Goal: Task Accomplishment & Management: Complete application form

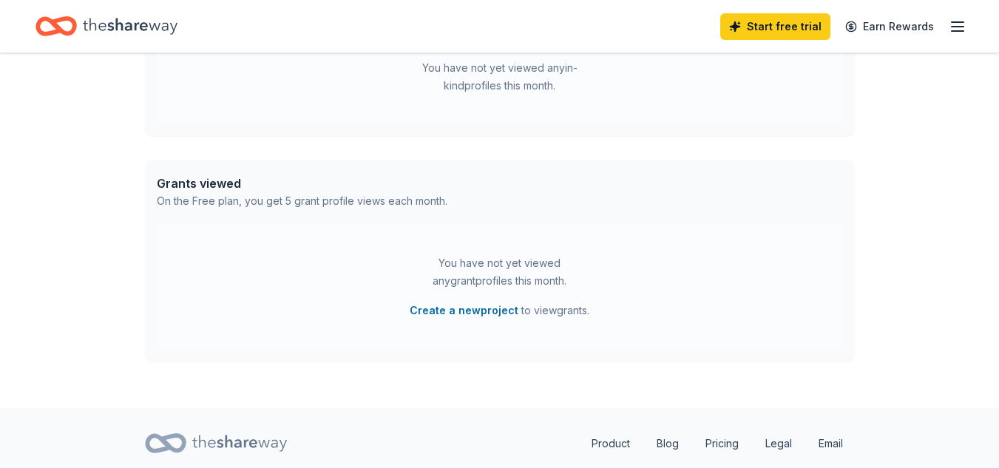
scroll to position [478, 0]
drag, startPoint x: 994, startPoint y: 313, endPoint x: 981, endPoint y: 272, distance: 42.8
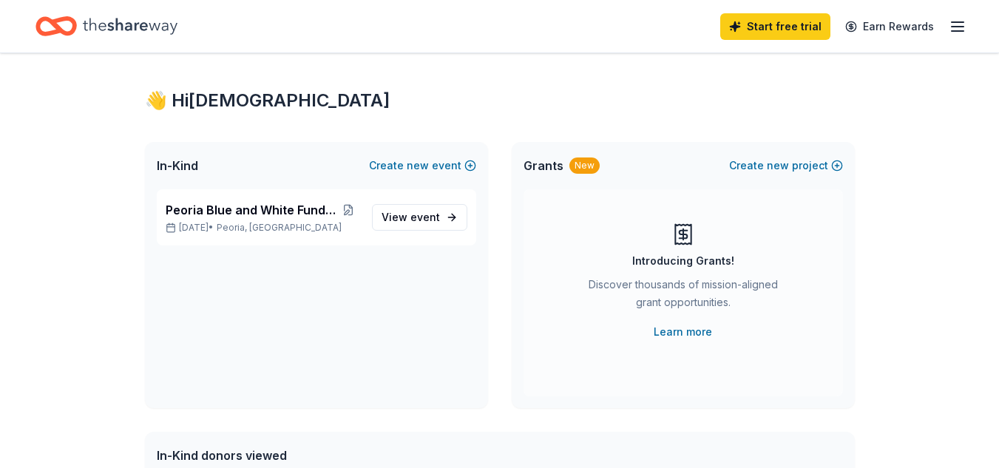
scroll to position [0, 0]
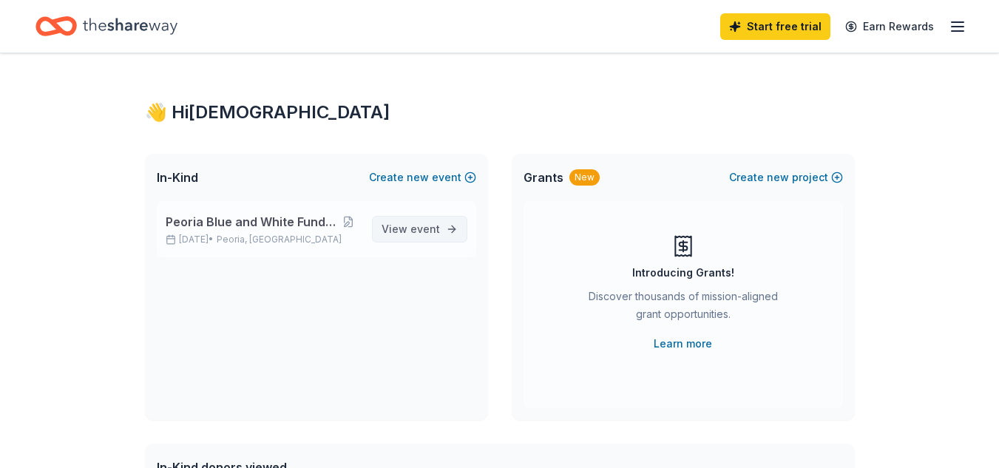
click at [429, 226] on span "event" at bounding box center [425, 229] width 30 height 13
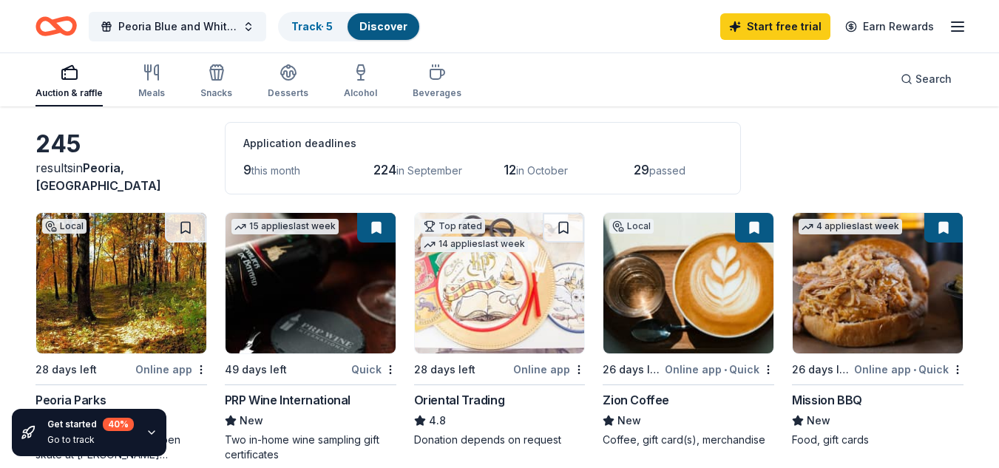
scroll to position [84, 0]
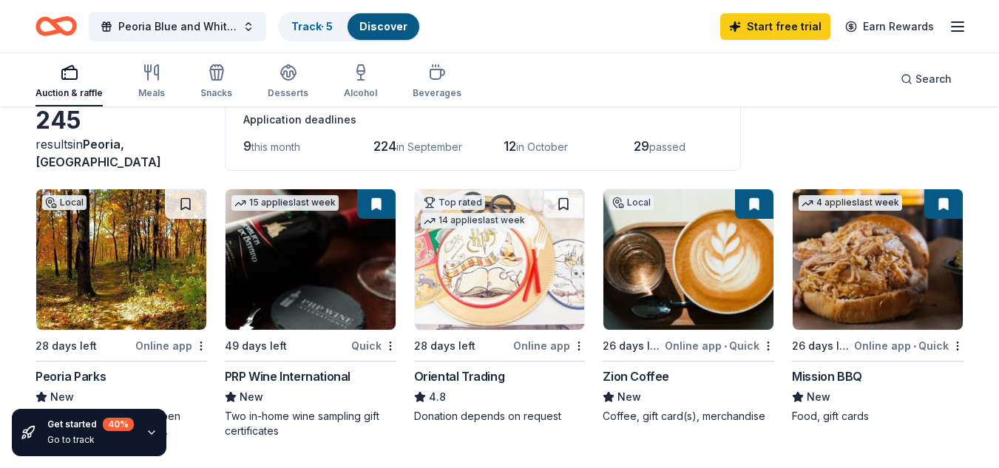
click at [956, 33] on icon "button" at bounding box center [957, 27] width 18 height 18
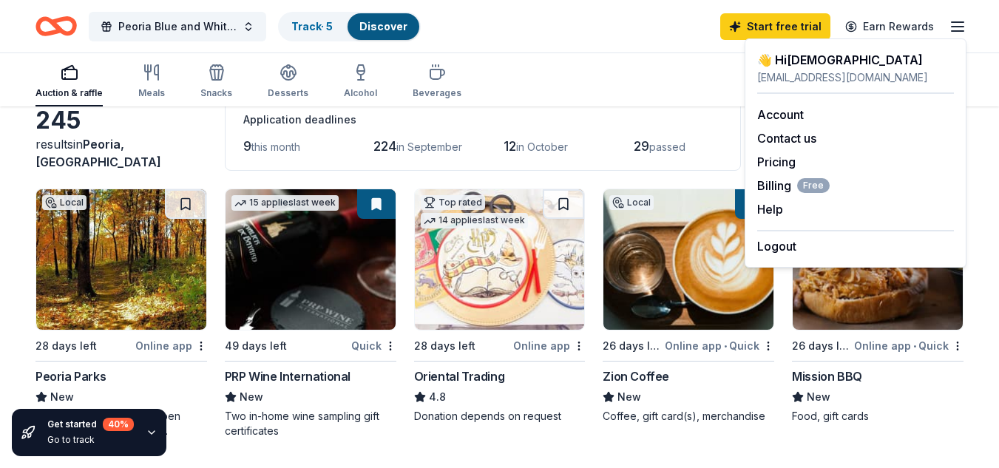
click at [679, 78] on div "Auction & raffle Meals Snacks Desserts Alcohol Beverages Search" at bounding box center [499, 79] width 928 height 55
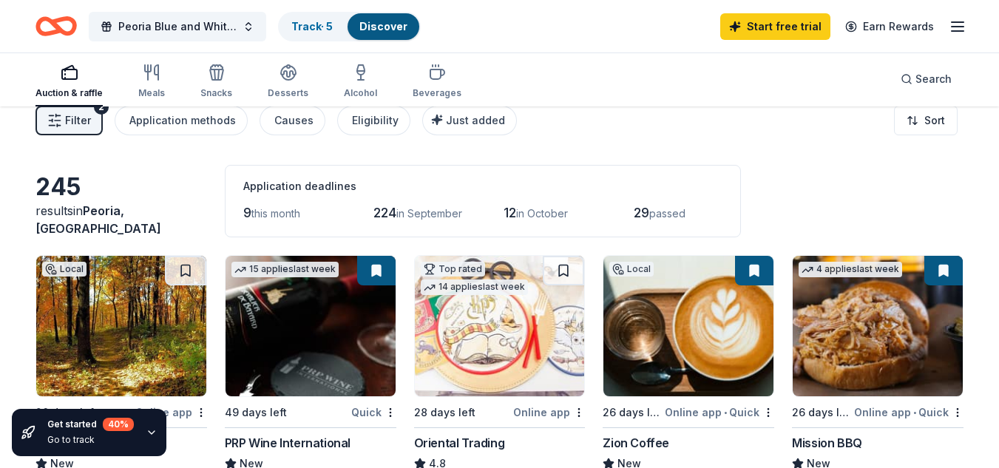
scroll to position [0, 0]
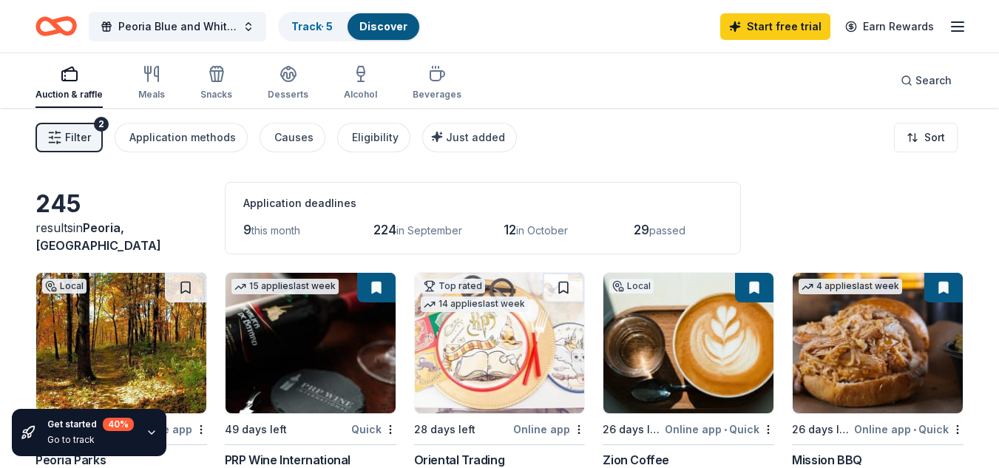
click at [79, 143] on span "Filter" at bounding box center [78, 138] width 26 height 18
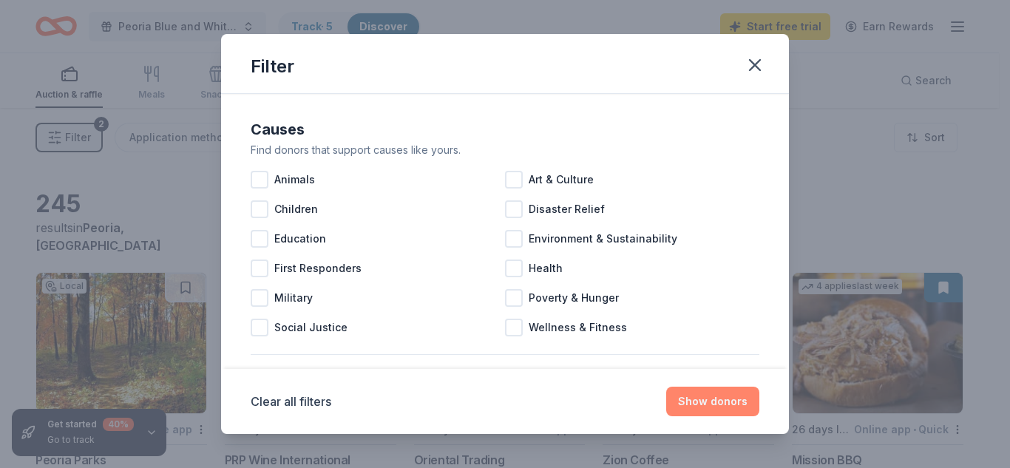
click at [705, 404] on button "Show donors" at bounding box center [712, 402] width 93 height 30
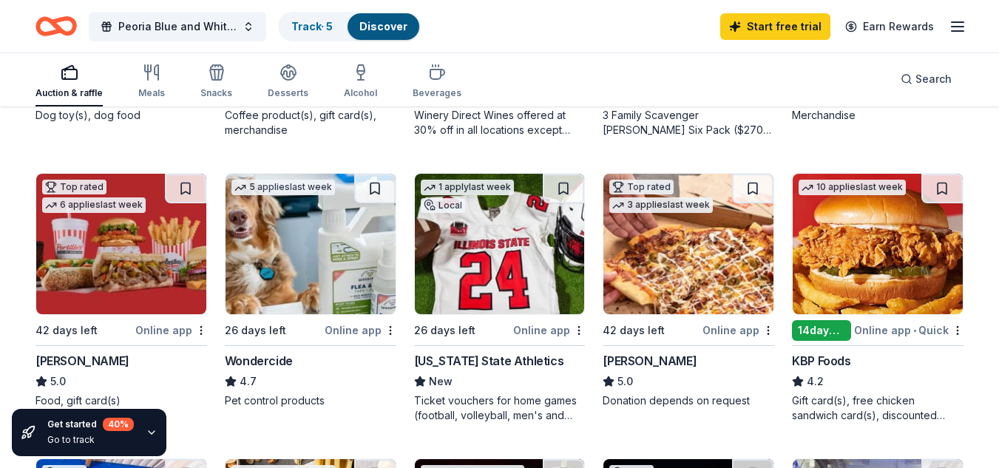
scroll to position [660, 0]
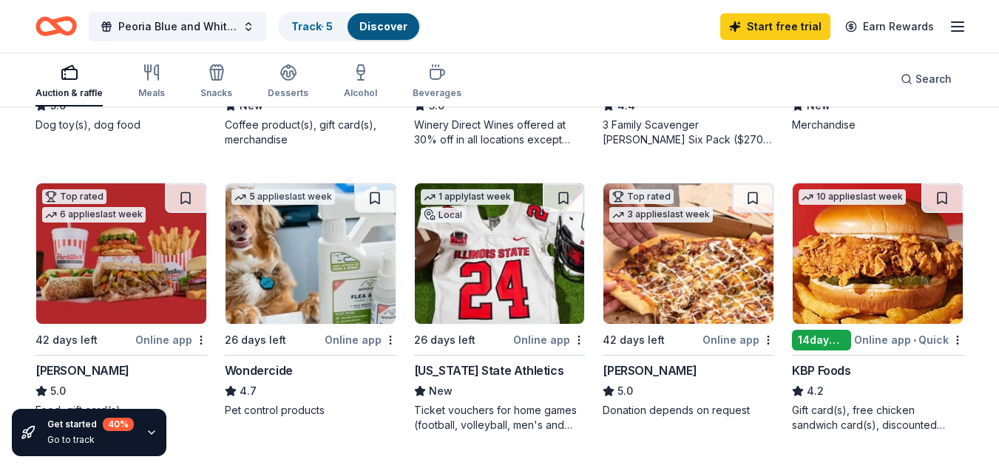
click at [458, 373] on div "[US_STATE] State Athletics" at bounding box center [489, 371] width 150 height 18
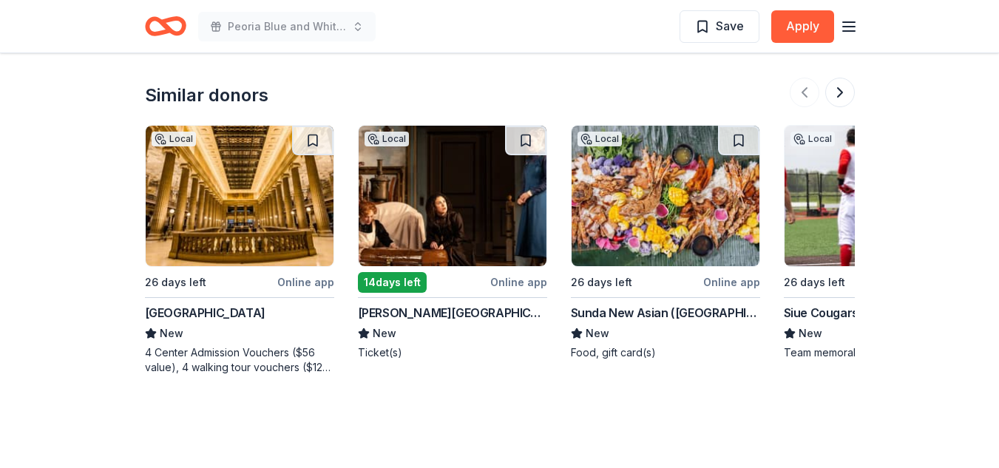
scroll to position [1657, 0]
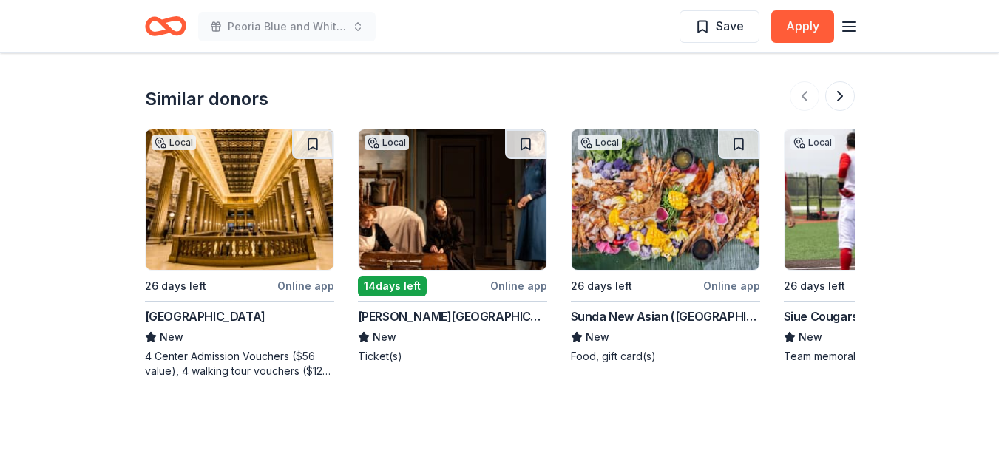
click at [299, 288] on div "Online app" at bounding box center [305, 285] width 57 height 18
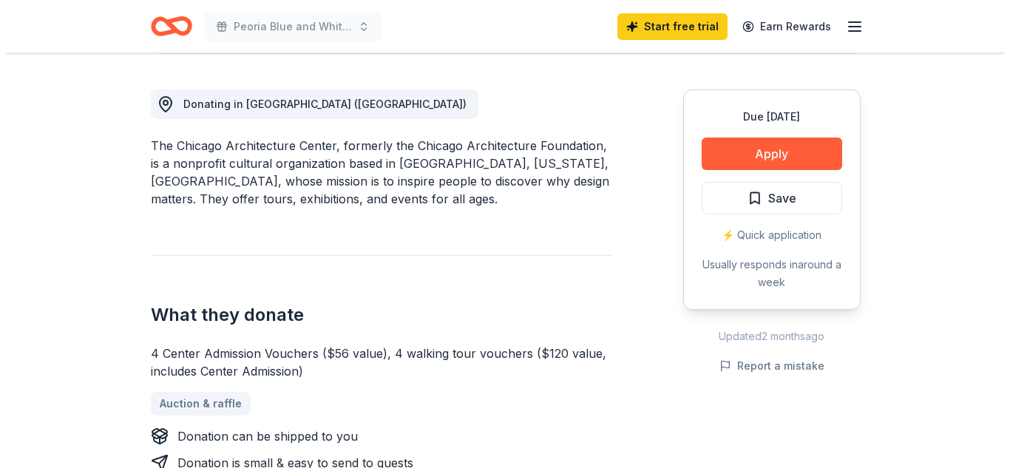
scroll to position [403, 0]
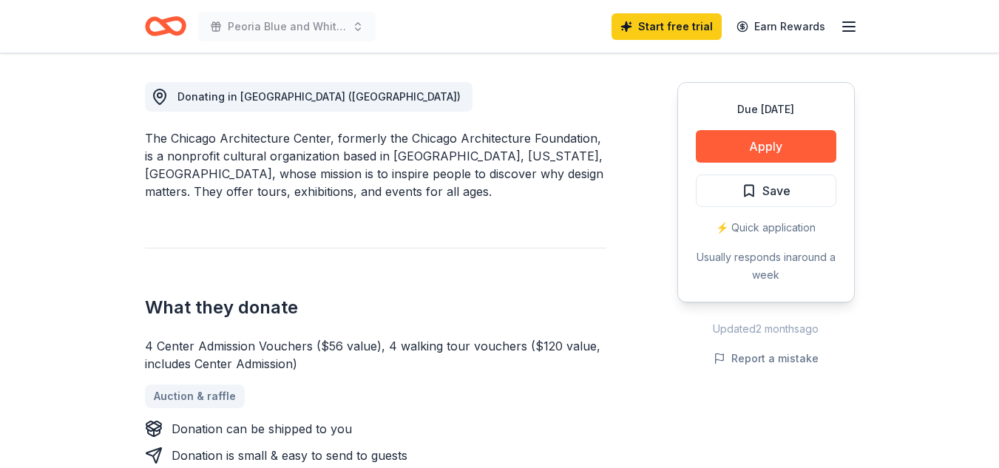
click at [796, 143] on button "Apply" at bounding box center [766, 146] width 140 height 33
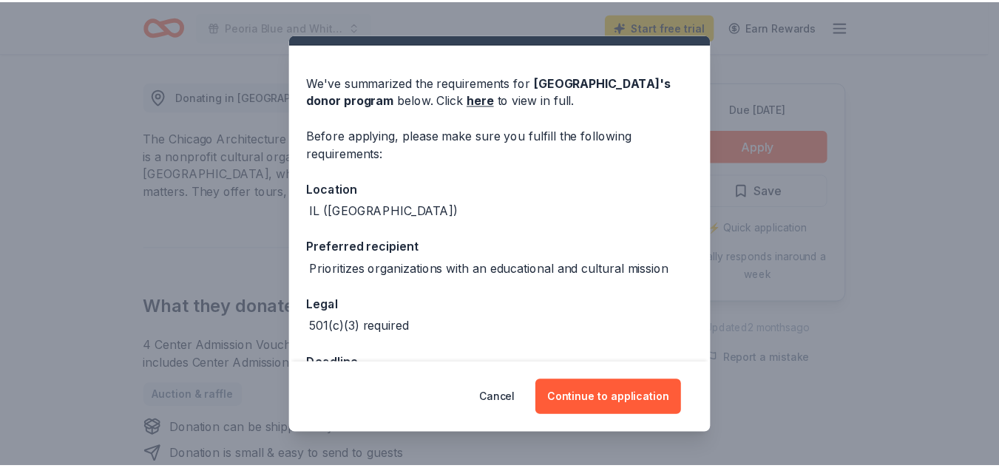
scroll to position [0, 0]
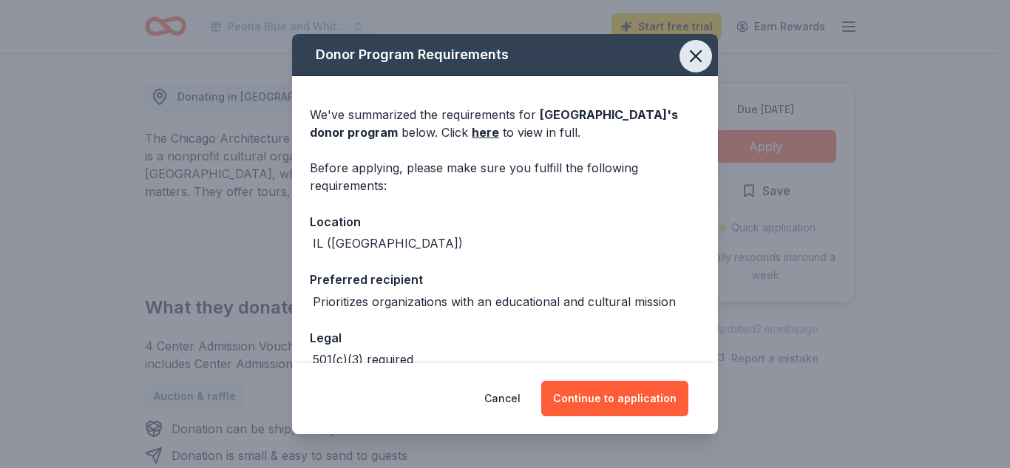
click at [690, 60] on icon "button" at bounding box center [695, 56] width 10 height 10
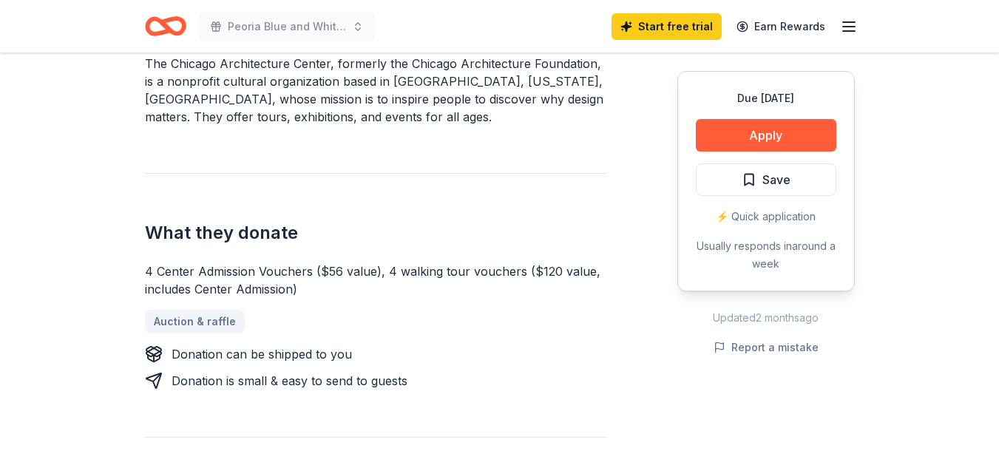
scroll to position [496, 0]
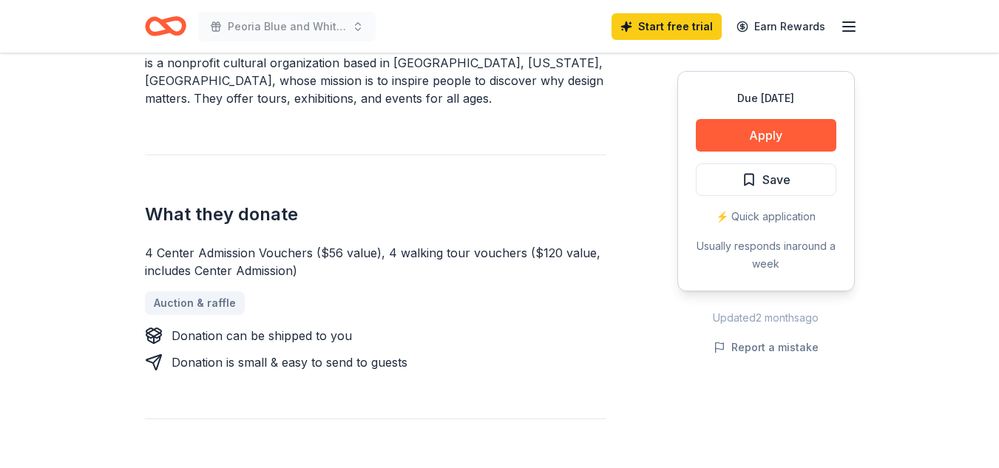
click at [756, 218] on div "⚡️ Quick application" at bounding box center [766, 217] width 140 height 18
click at [748, 183] on span "Save" at bounding box center [765, 179] width 49 height 19
